Goal: Task Accomplishment & Management: Manage account settings

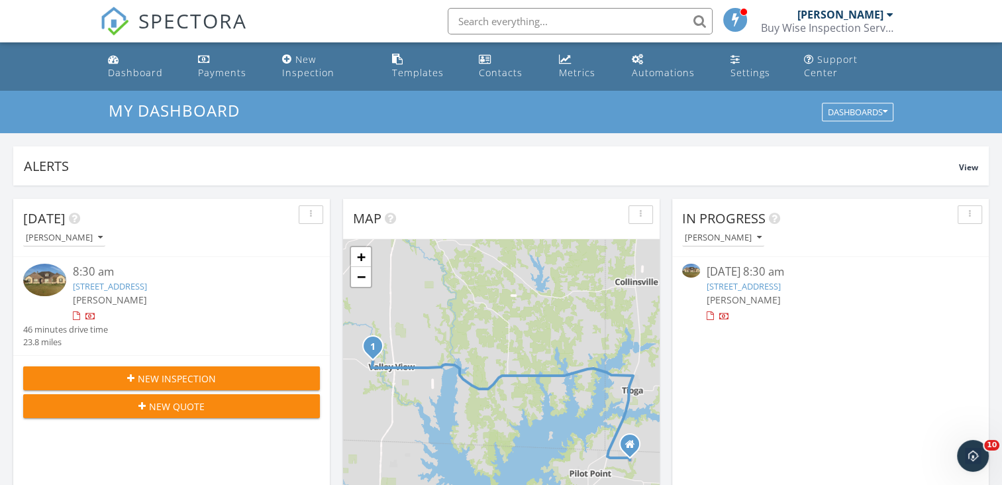
click at [147, 280] on link "181 Big Bend Trail, Valley View, TX 76272" at bounding box center [110, 286] width 74 height 12
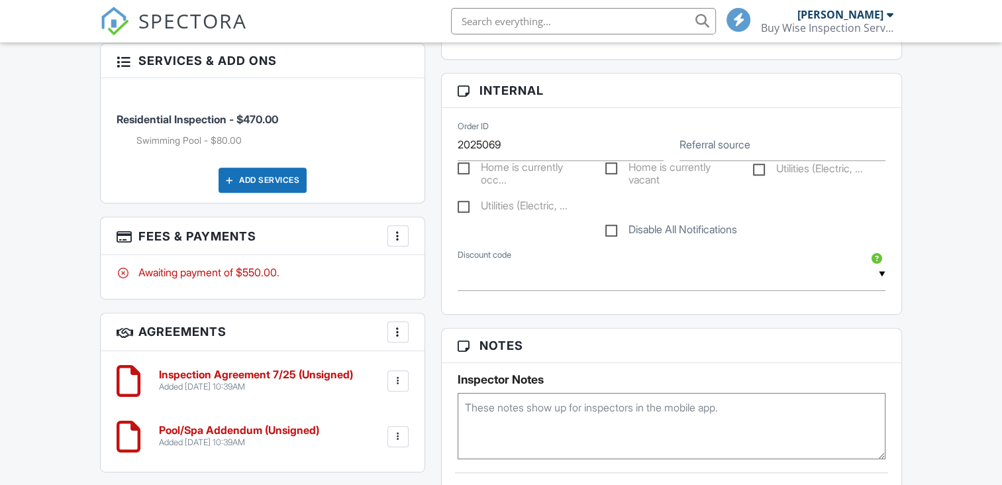
click at [395, 242] on div at bounding box center [397, 235] width 13 height 13
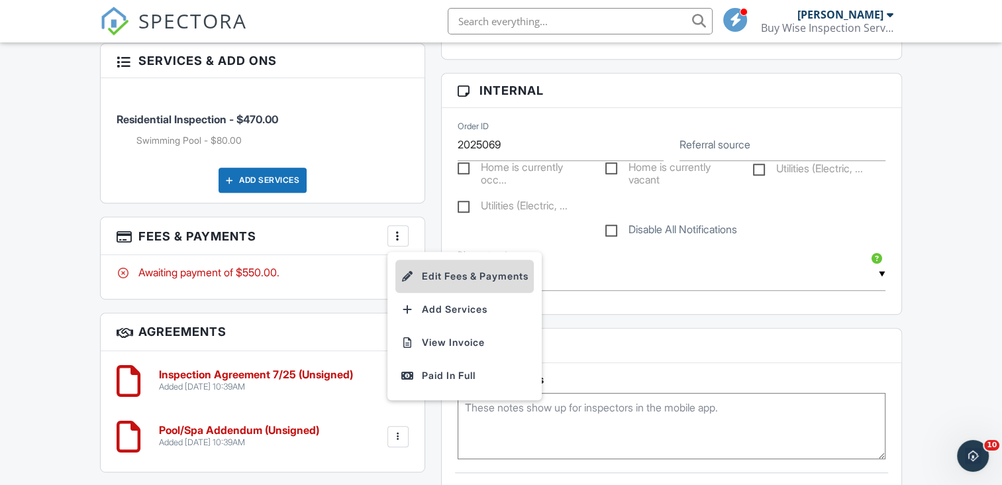
click at [420, 279] on li "Edit Fees & Payments" at bounding box center [464, 276] width 138 height 33
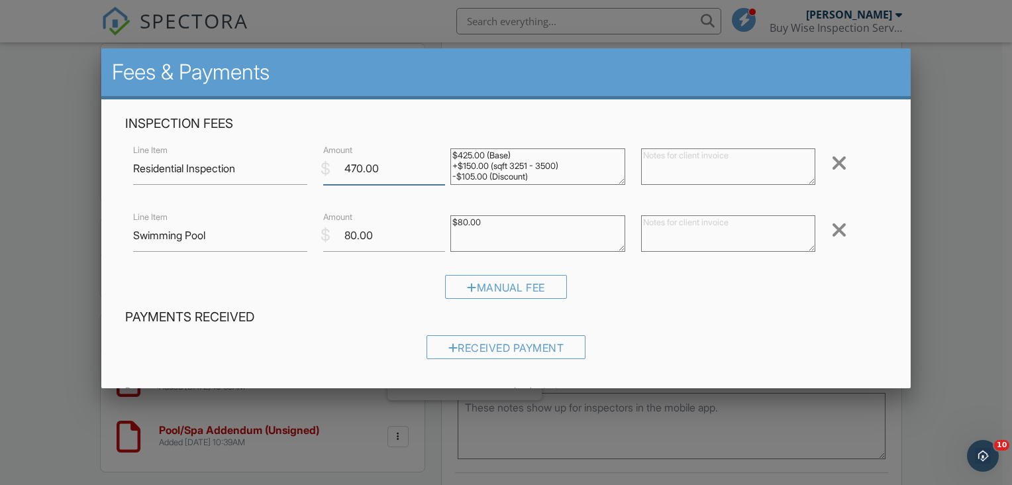
click at [356, 169] on input "470.00" at bounding box center [384, 168] width 122 height 32
type input "420.00"
click at [649, 286] on div "Manual Fee" at bounding box center [505, 292] width 761 height 34
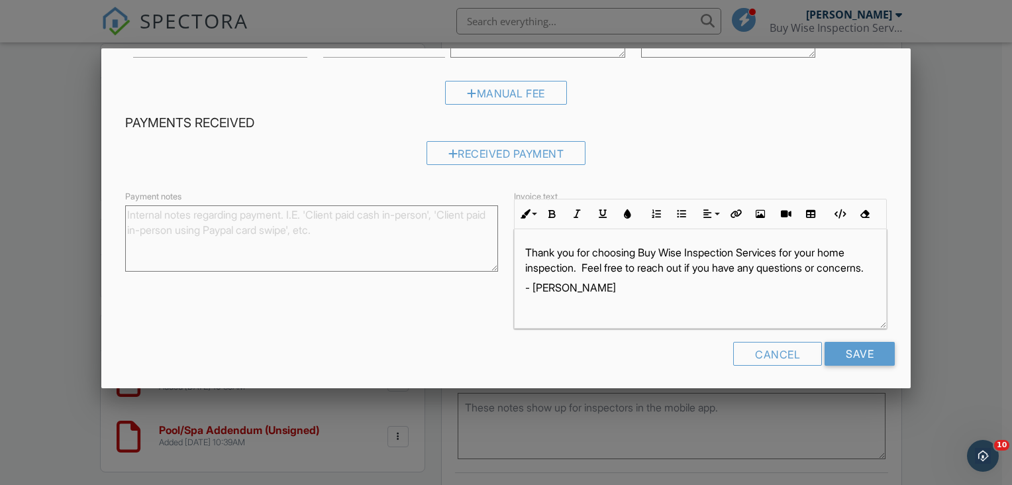
scroll to position [197, 0]
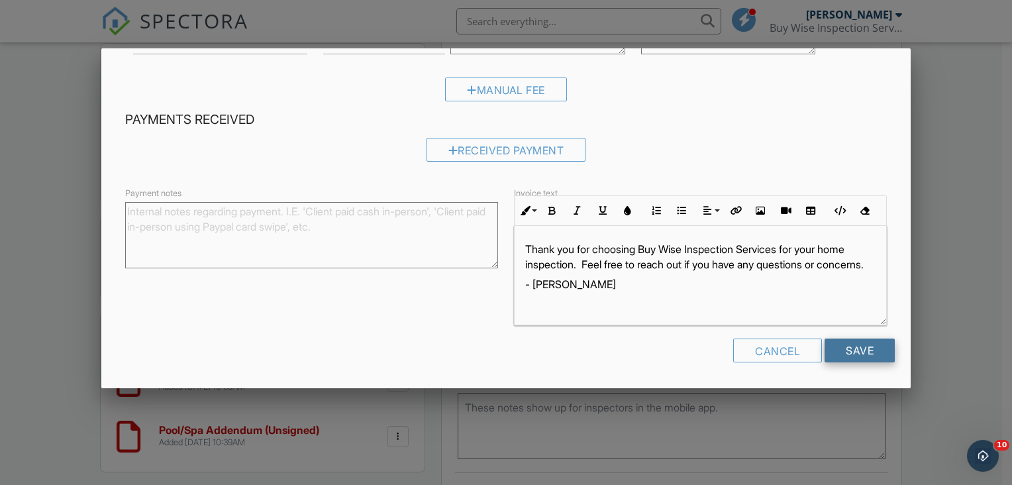
click at [837, 352] on input "Save" at bounding box center [859, 350] width 70 height 24
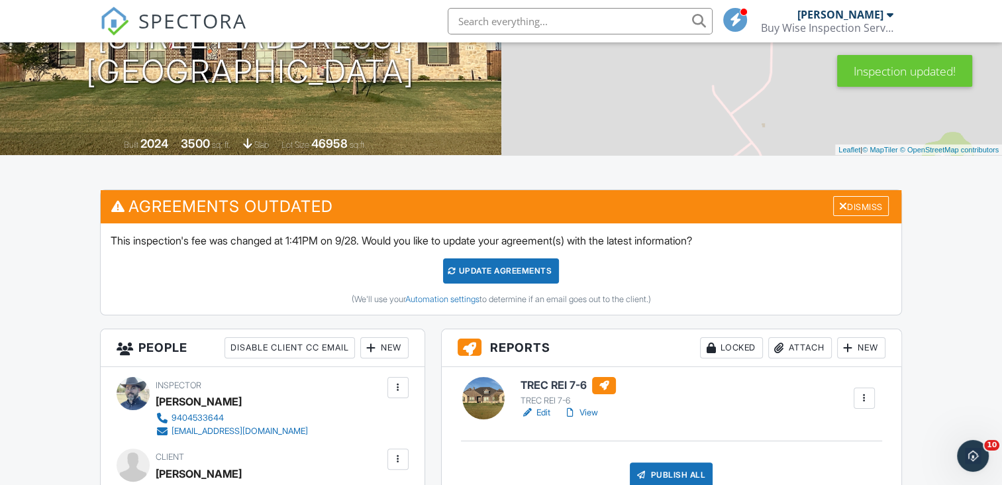
click at [479, 283] on div "Update Agreements" at bounding box center [501, 270] width 116 height 25
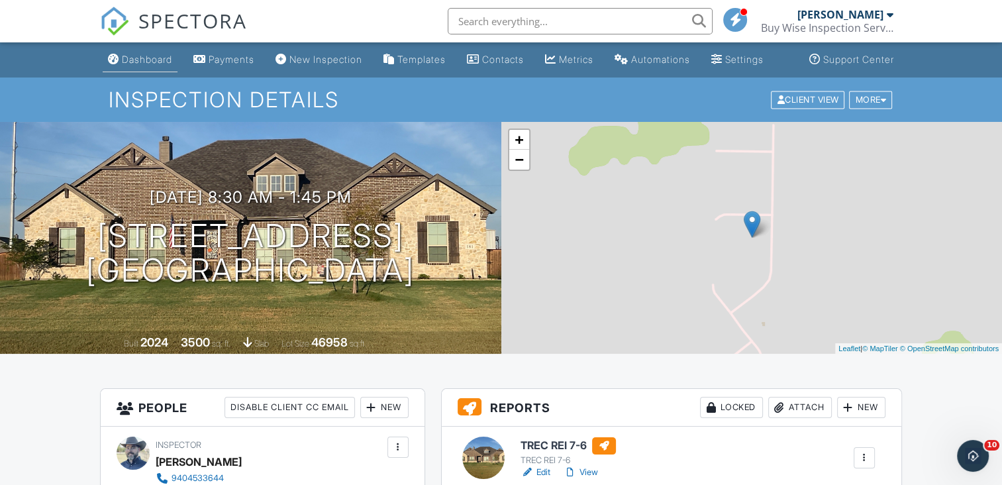
click at [142, 65] on div "Dashboard" at bounding box center [147, 59] width 50 height 11
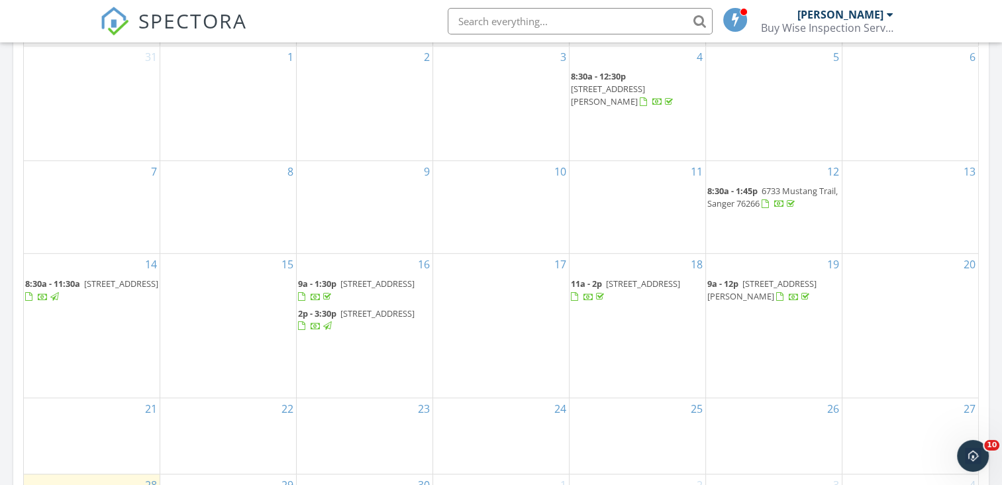
scroll to position [662, 0]
